Goal: Task Accomplishment & Management: Manage account settings

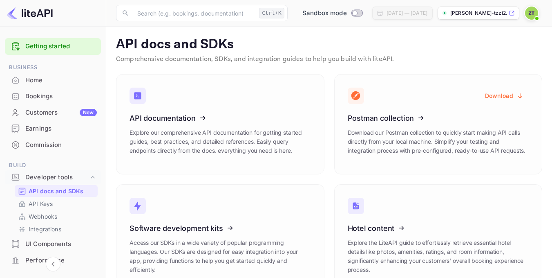
scroll to position [41, 0]
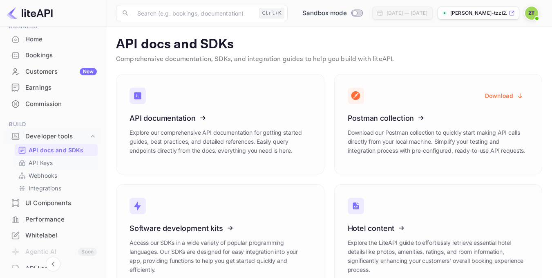
click at [48, 162] on p "API Keys" at bounding box center [41, 162] width 24 height 9
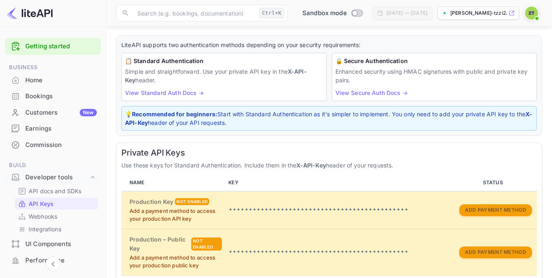
click at [41, 15] on img at bounding box center [30, 13] width 46 height 13
click at [45, 21] on div at bounding box center [53, 13] width 106 height 27
click at [30, 13] on img at bounding box center [30, 13] width 46 height 13
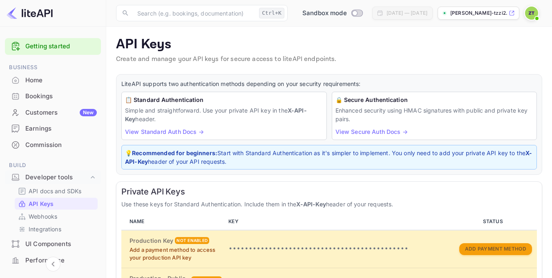
drag, startPoint x: 104, startPoint y: 153, endPoint x: 104, endPoint y: 188, distance: 35.6
click at [104, 188] on div "Getting started Business Home Bookings Customers New Earnings Commission Build …" at bounding box center [53, 150] width 106 height 247
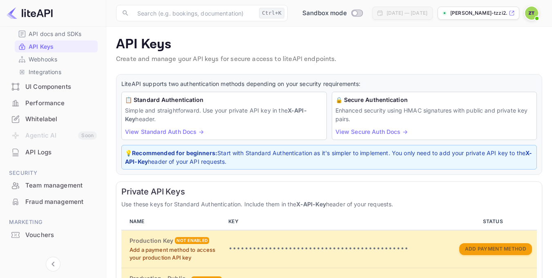
scroll to position [167, 0]
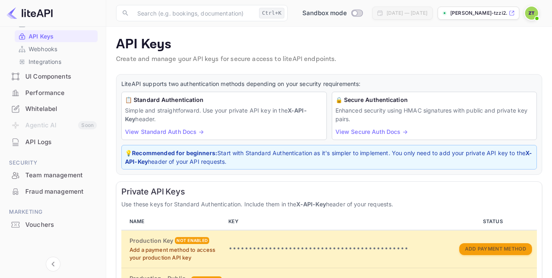
click at [56, 110] on div "Whitelabel" at bounding box center [61, 108] width 72 height 9
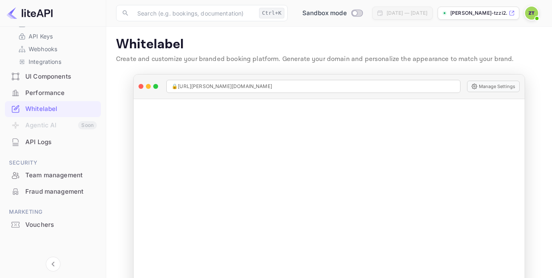
click at [532, 12] on img at bounding box center [531, 13] width 13 height 13
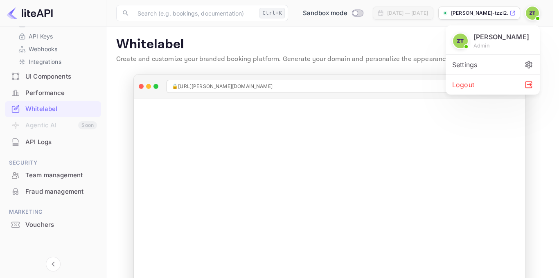
click at [532, 12] on div at bounding box center [279, 139] width 559 height 278
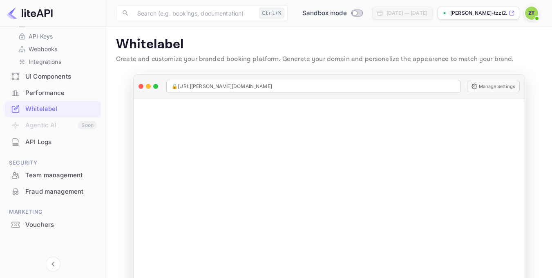
click at [535, 15] on span at bounding box center [537, 18] width 8 height 8
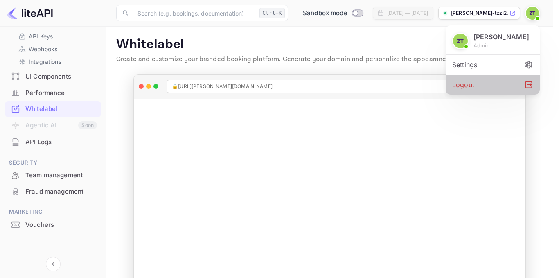
click at [475, 82] on div "Logout" at bounding box center [492, 85] width 94 height 20
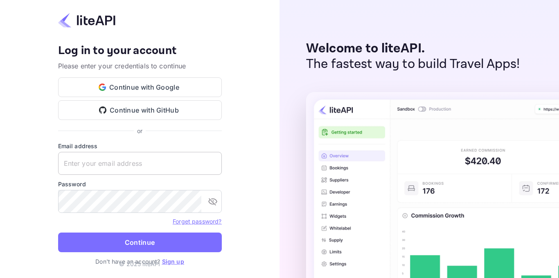
click at [131, 161] on input "text" at bounding box center [140, 163] width 164 height 23
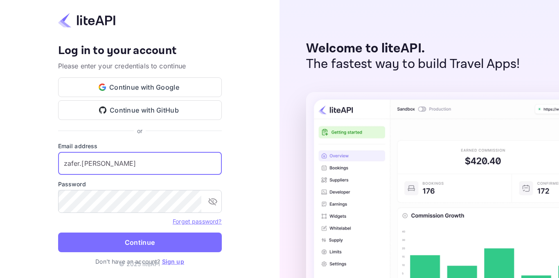
click at [111, 163] on input "zafer.tepe" at bounding box center [140, 163] width 164 height 23
type input "zafer.tepe@tulpars.com.tr"
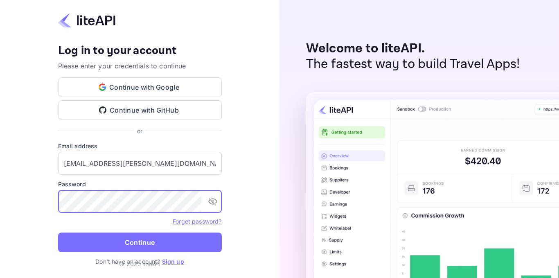
click at [58, 232] on button "Continue" at bounding box center [140, 242] width 164 height 20
